Goal: Check status

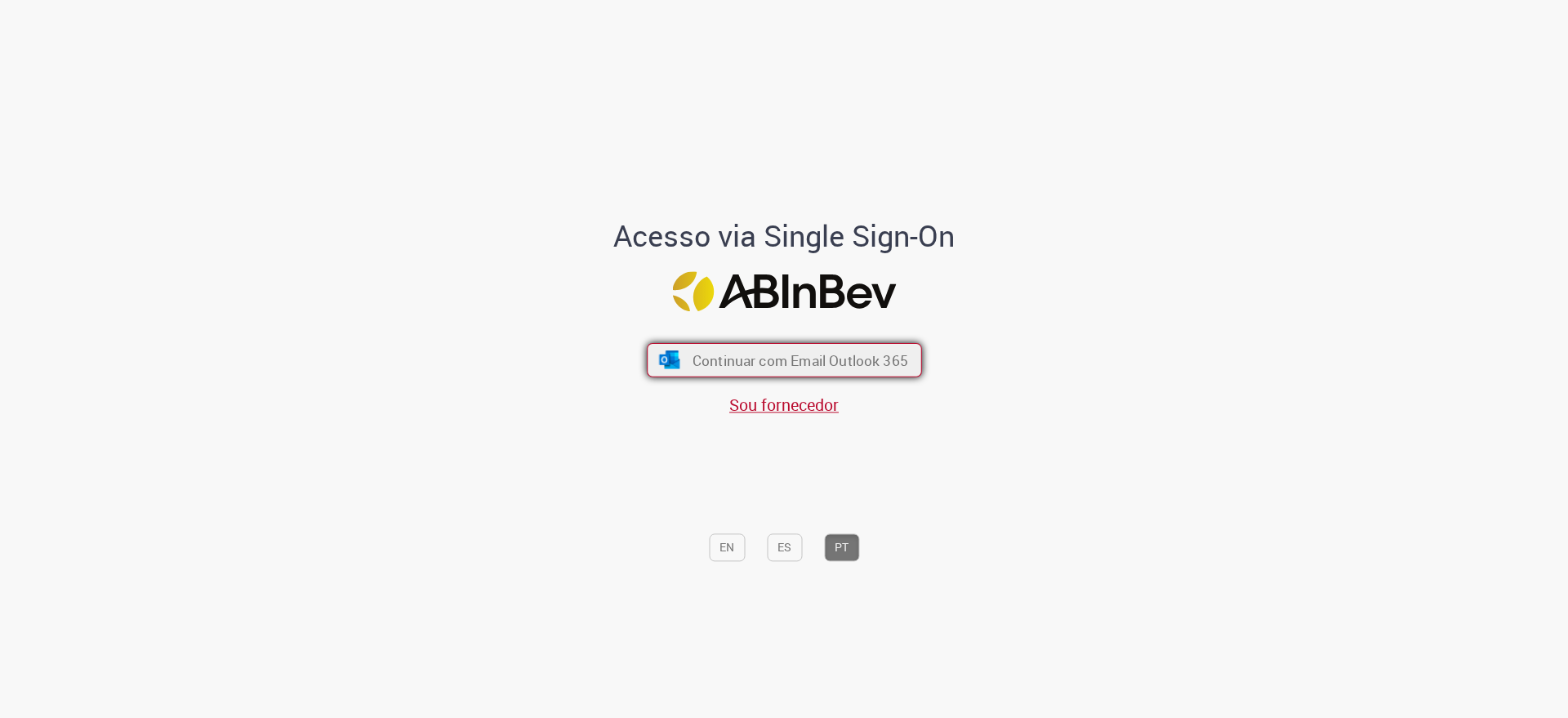
click at [872, 359] on span "Continuar com Email Outlook 365" at bounding box center [799, 359] width 215 height 19
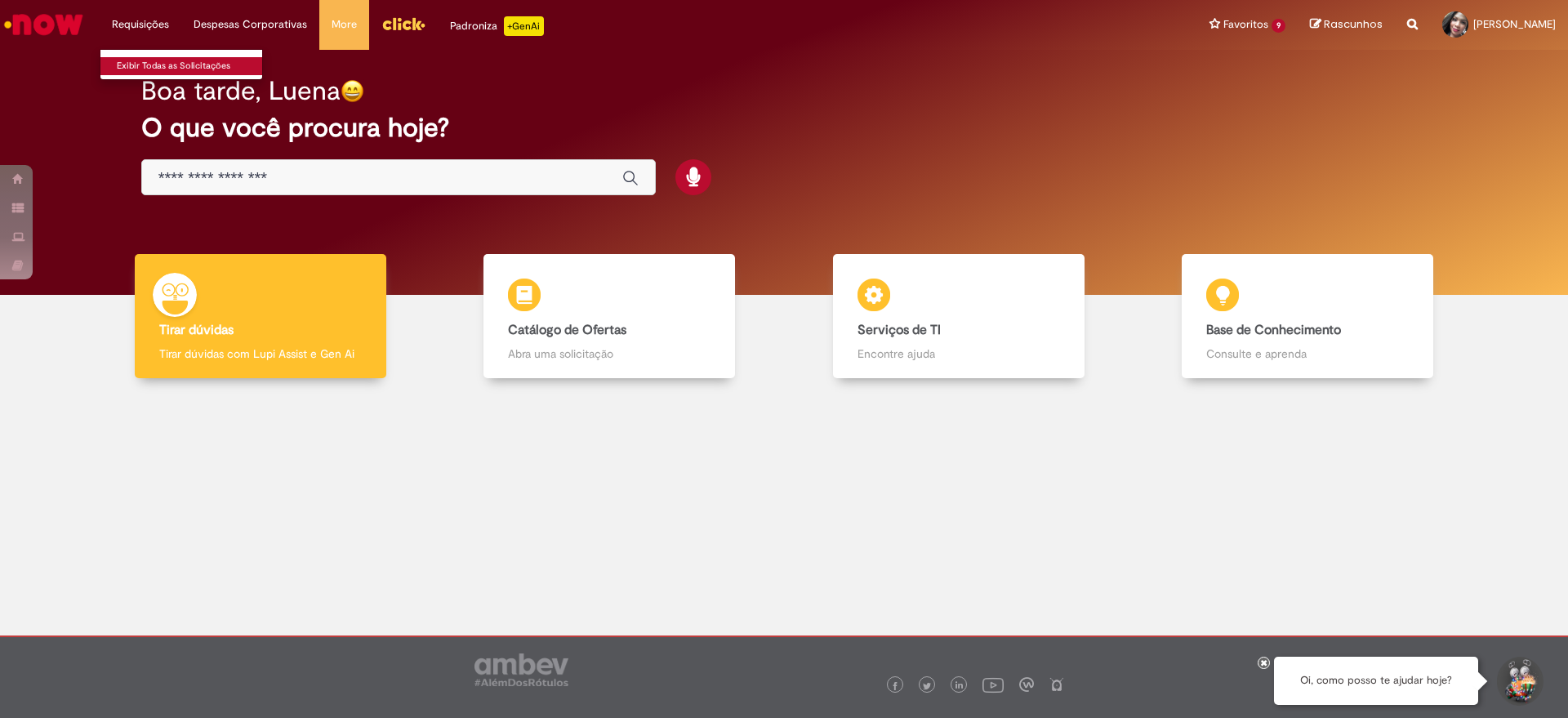
click at [166, 63] on link "Exibir Todas as Solicitações" at bounding box center [190, 66] width 180 height 18
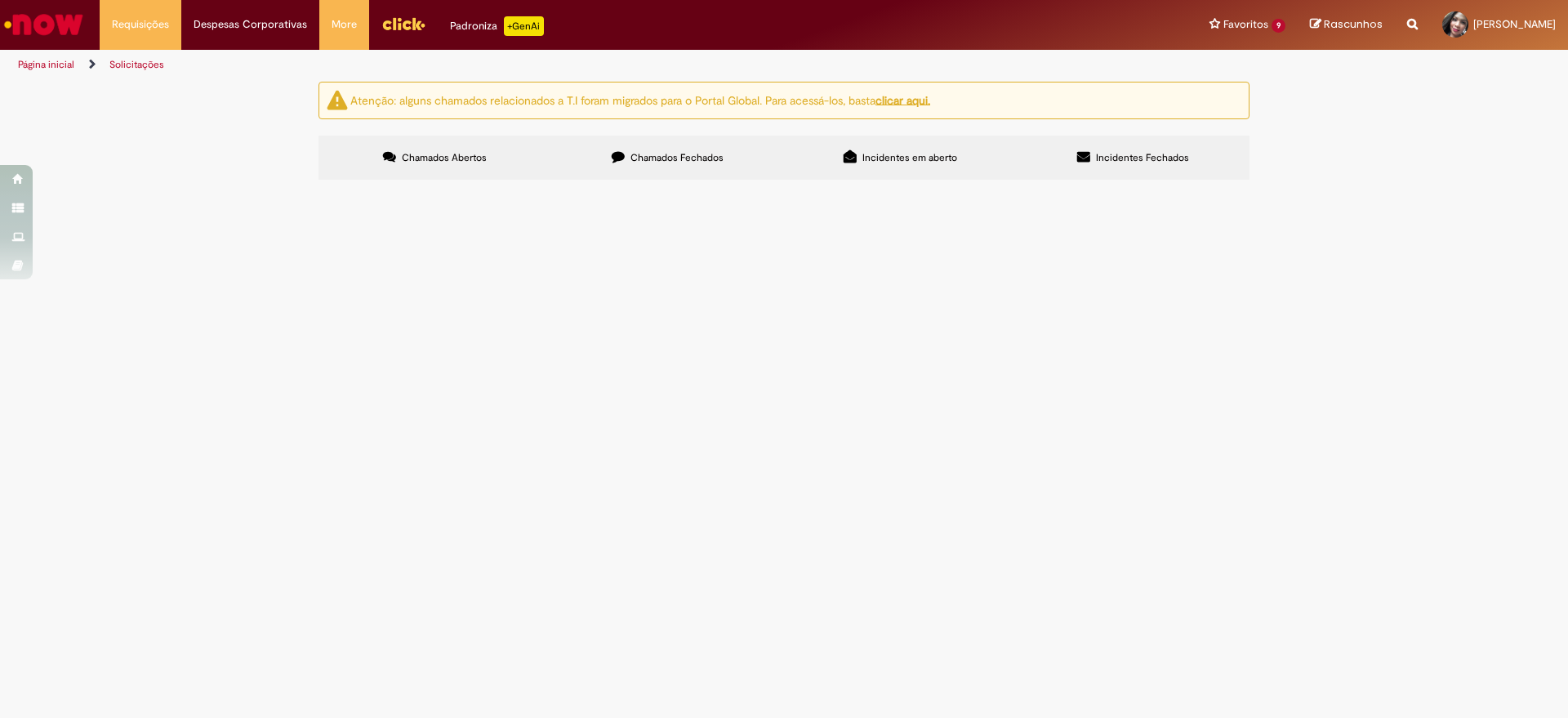
click at [659, 153] on span "Chamados Fechados" at bounding box center [676, 158] width 93 height 13
click at [898, 152] on span "Incidentes em aberto" at bounding box center [909, 158] width 95 height 13
click at [707, 157] on span "Chamados Fechados" at bounding box center [676, 158] width 93 height 13
